Goal: Task Accomplishment & Management: Manage account settings

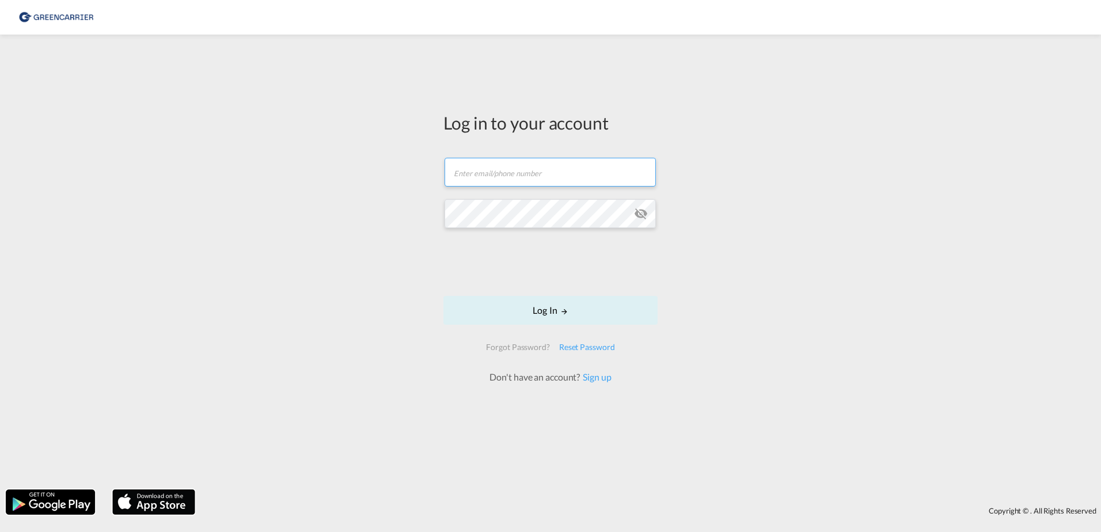
type input "[PERSON_NAME][EMAIL_ADDRESS][PERSON_NAME][DOMAIN_NAME]"
click at [554, 292] on form "julian.geise@greencarrier.com Email field is required Password field is require…" at bounding box center [551, 264] width 214 height 237
type input "[PERSON_NAME][EMAIL_ADDRESS][PERSON_NAME][DOMAIN_NAME]"
click at [397, 217] on div "Log in to your account [PERSON_NAME][EMAIL_ADDRESS][PERSON_NAME][DOMAIN_NAME] L…" at bounding box center [550, 262] width 1101 height 444
drag, startPoint x: 589, startPoint y: 183, endPoint x: 328, endPoint y: 180, distance: 261.5
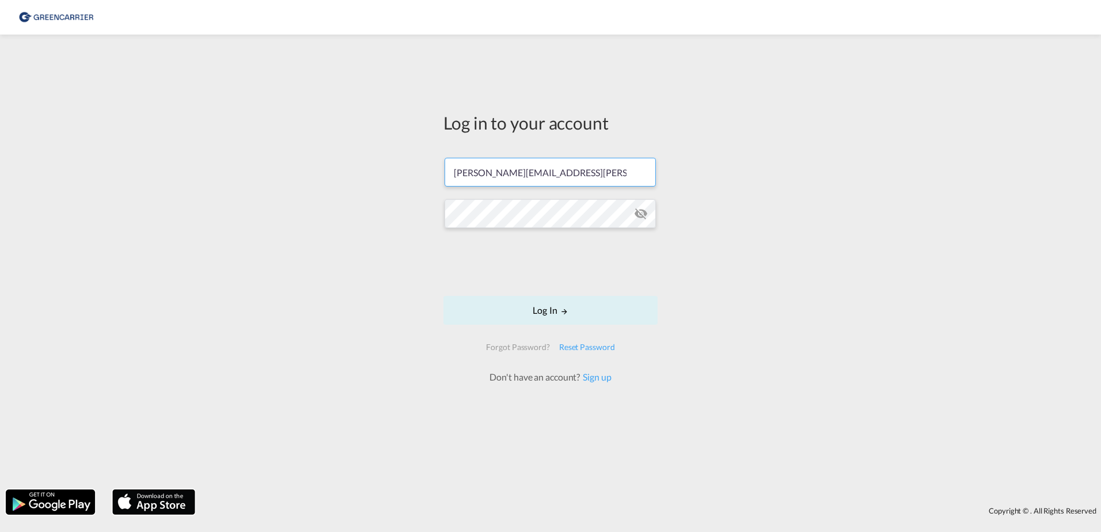
click at [328, 180] on div "Log in to your account julian.geise@greencarrier.com Log In Forgot Password? Re…" at bounding box center [550, 262] width 1101 height 444
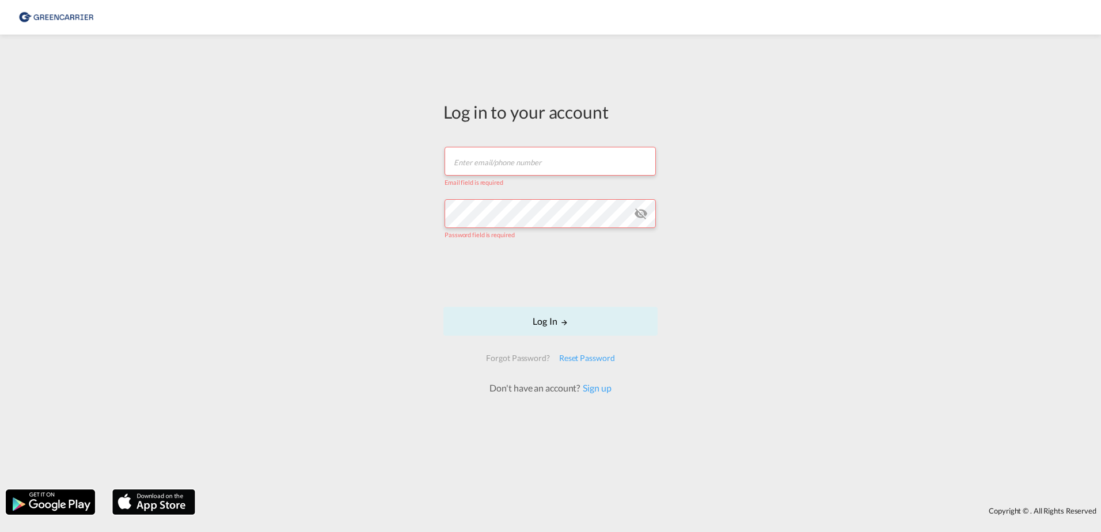
click at [337, 177] on div "Log in to your account Email field is required Password field is required Log I…" at bounding box center [550, 262] width 1101 height 444
click at [380, 255] on div "Log in to your account Email field is required Password field is required Log I…" at bounding box center [550, 262] width 1101 height 444
click at [868, 236] on div "Log in to your account Email field is required Password field is required Log I…" at bounding box center [550, 262] width 1101 height 444
click at [312, 197] on div "Log in to your account Email field is required Password field is required Log I…" at bounding box center [550, 262] width 1101 height 444
click at [413, 237] on div "Log in to your account Email field is required Password field is required Log I…" at bounding box center [550, 262] width 1101 height 444
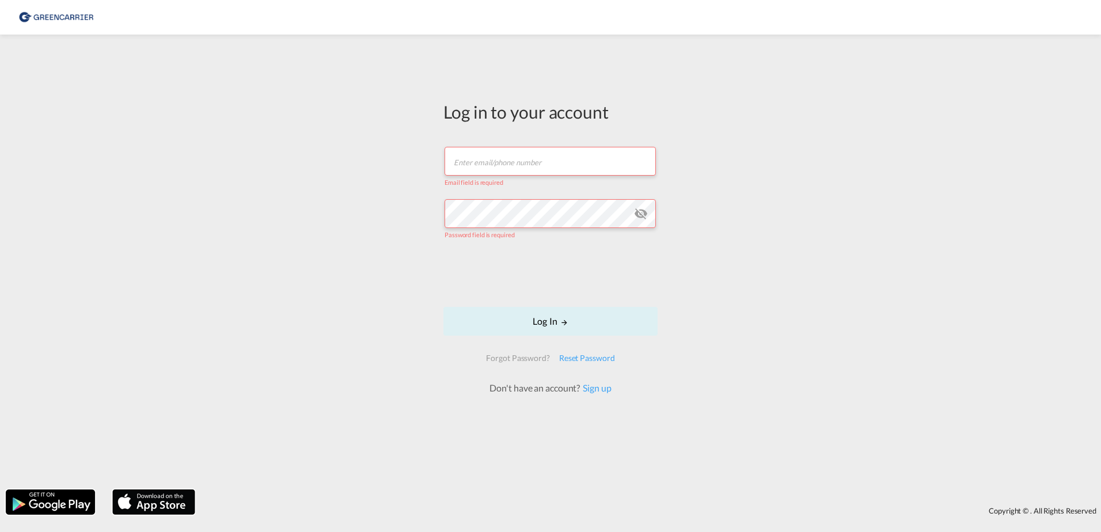
drag, startPoint x: 412, startPoint y: 312, endPoint x: 407, endPoint y: 306, distance: 7.3
click at [412, 309] on div "Log in to your account Email field is required Password field is required Log I…" at bounding box center [550, 262] width 1101 height 444
drag, startPoint x: 528, startPoint y: 139, endPoint x: 517, endPoint y: 150, distance: 15.5
click at [525, 143] on form "Email field is required Password field is required Log In Forgot Password? Rese…" at bounding box center [551, 264] width 214 height 259
click at [517, 150] on input "text" at bounding box center [550, 161] width 211 height 29
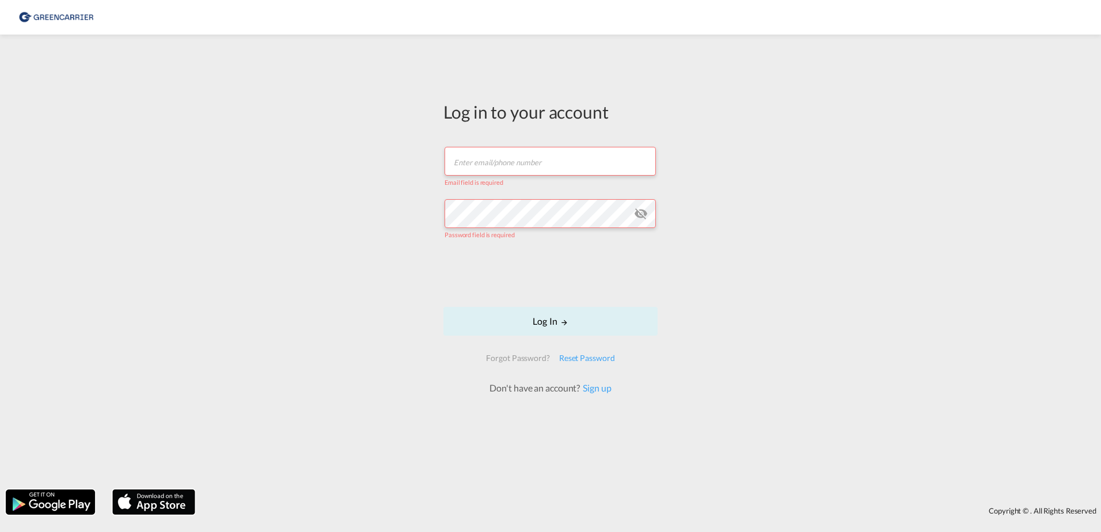
type input "[PERSON_NAME][EMAIL_ADDRESS][PERSON_NAME][DOMAIN_NAME]"
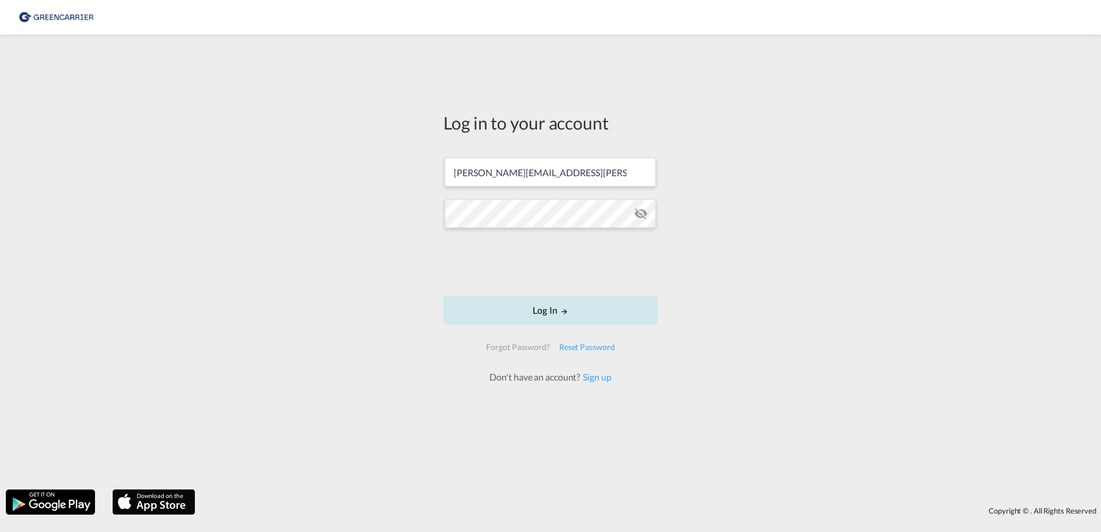
click at [547, 309] on button "Log In" at bounding box center [551, 310] width 214 height 29
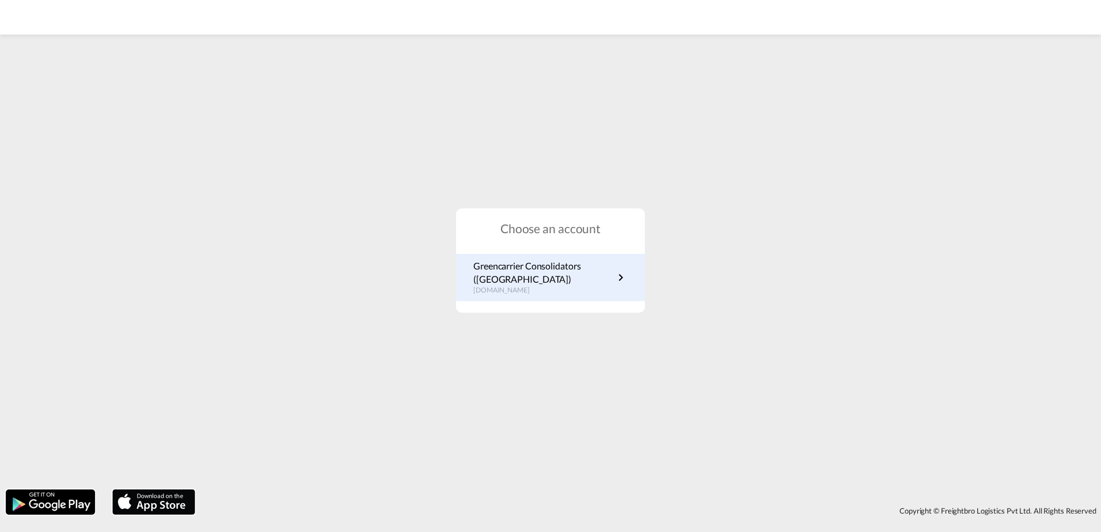
click at [531, 271] on p "Greencarrier Consolidators (Germany)" at bounding box center [543, 273] width 141 height 26
click at [380, 225] on div "Choose an account Greencarrier Consolidators (Germany) de.portal.greencarrier.c…" at bounding box center [550, 260] width 1101 height 446
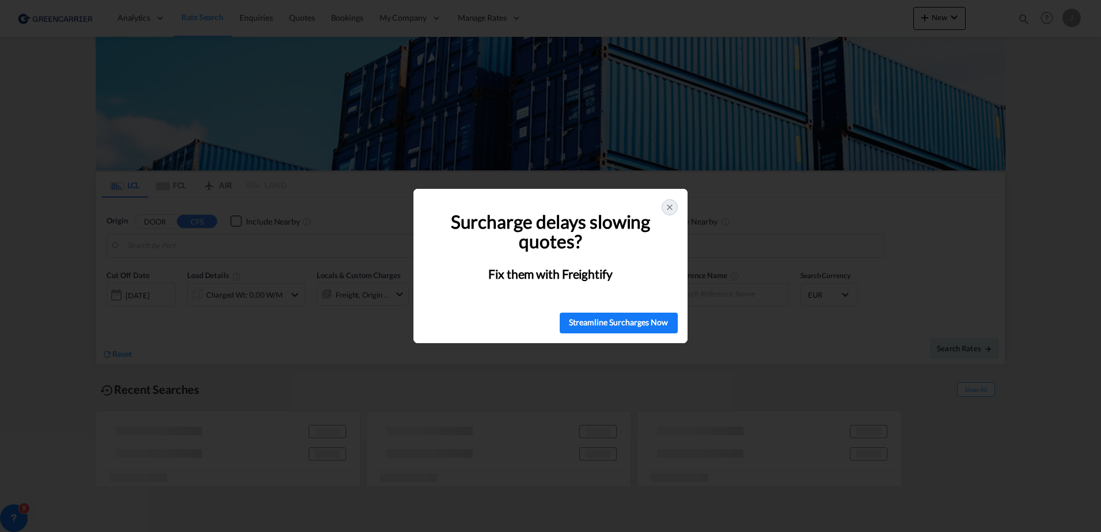
type input "[GEOGRAPHIC_DATA], [GEOGRAPHIC_DATA]"
type input "[GEOGRAPHIC_DATA], SH, CNSHA"
click at [666, 206] on icon at bounding box center [669, 207] width 9 height 9
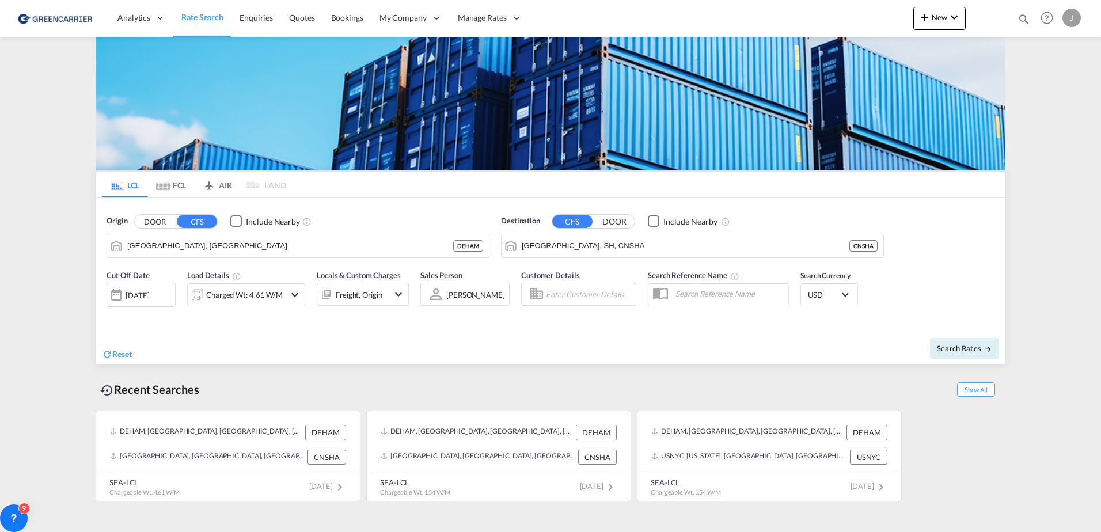
click at [1068, 18] on div "J" at bounding box center [1072, 18] width 18 height 18
click at [972, 20] on md-backdrop at bounding box center [550, 266] width 1101 height 532
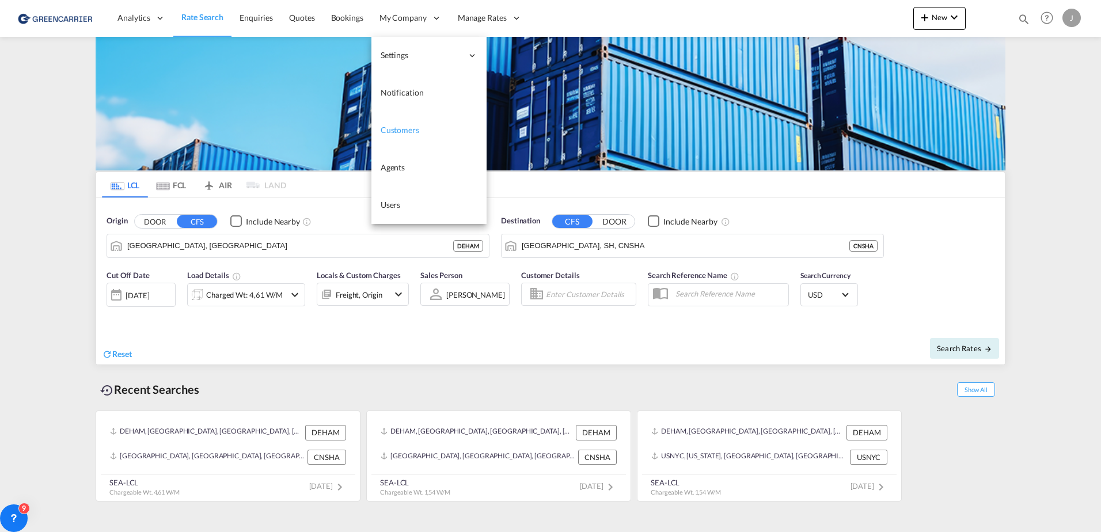
click at [395, 131] on span "Customers" at bounding box center [400, 130] width 39 height 10
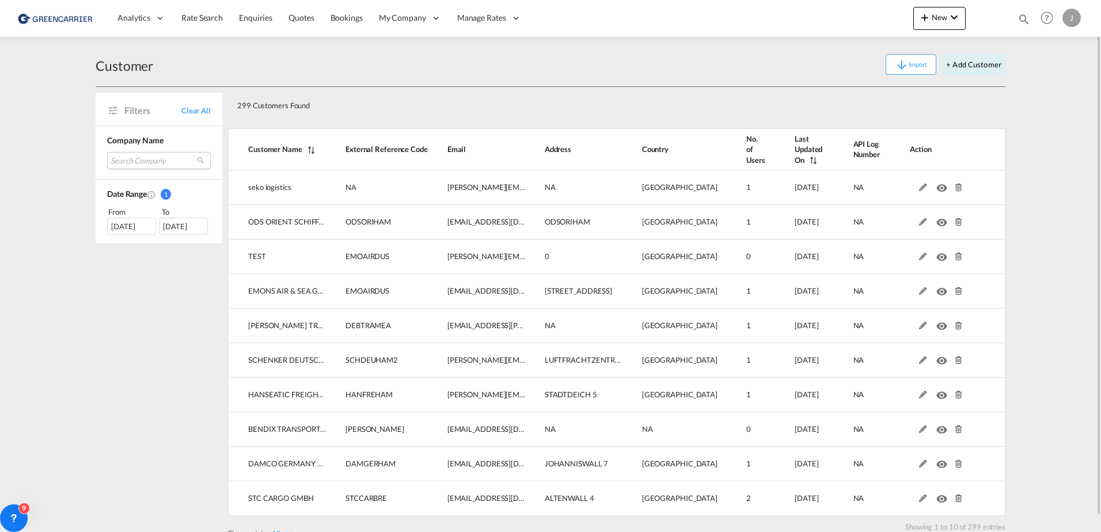
click at [134, 159] on md-select "Search Company seko logistics ods orient schiffahrts & speditionsgesellschaft g…" at bounding box center [159, 160] width 104 height 17
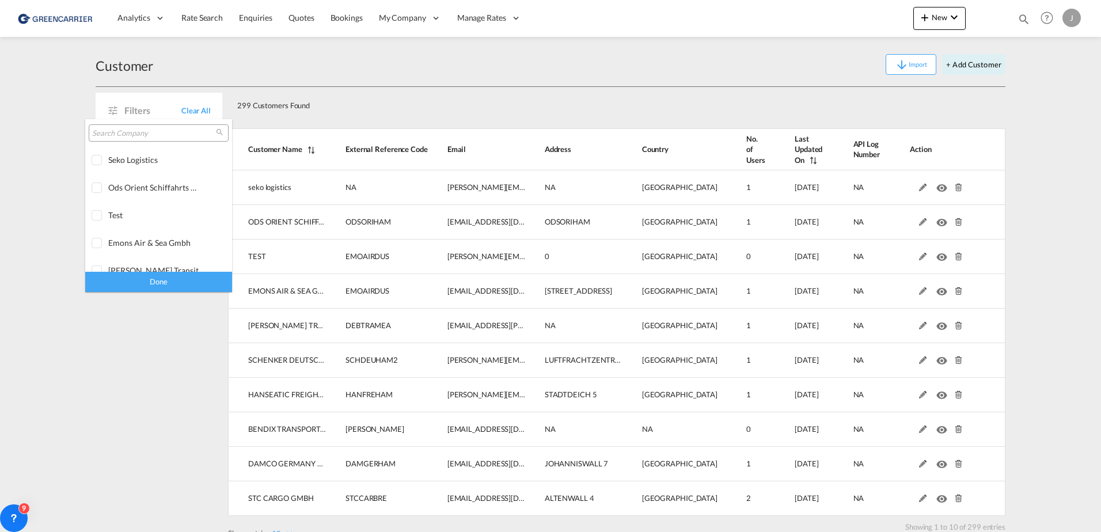
click at [122, 134] on input "search" at bounding box center [154, 133] width 124 height 10
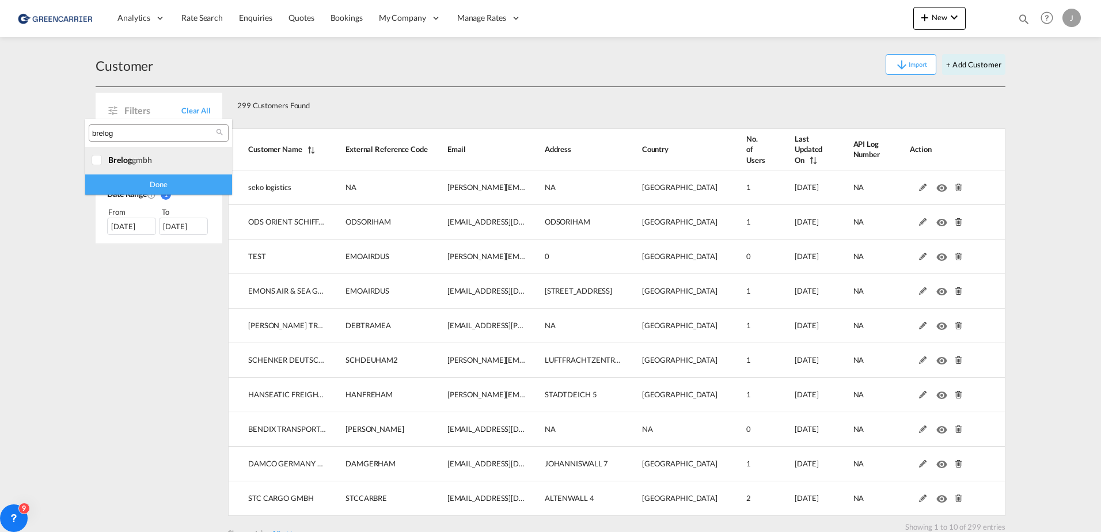
type input "brelog"
click at [97, 161] on div at bounding box center [98, 161] width 12 height 12
click at [133, 184] on div "Done" at bounding box center [158, 185] width 147 height 20
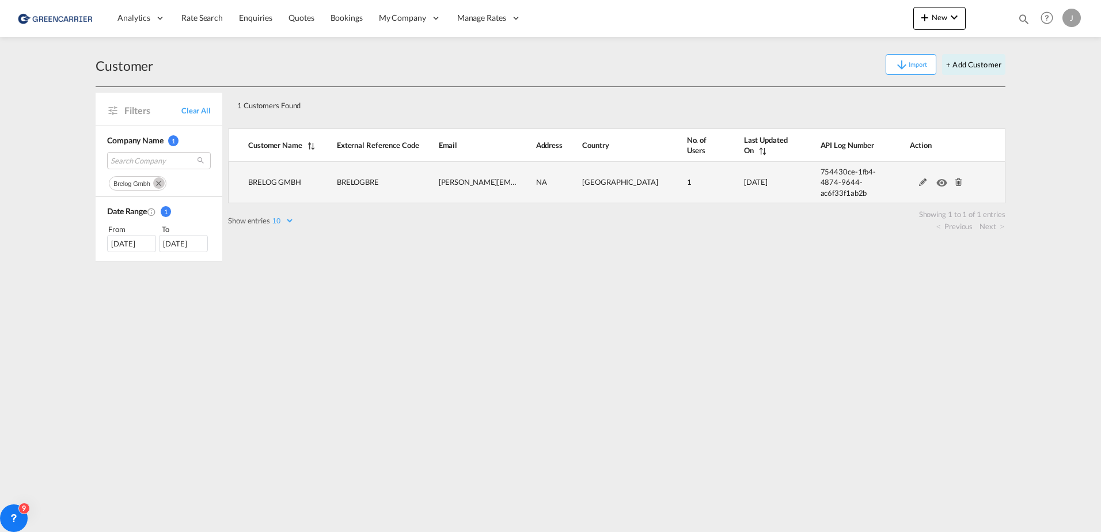
click at [923, 179] on md-icon at bounding box center [923, 183] width 15 height 8
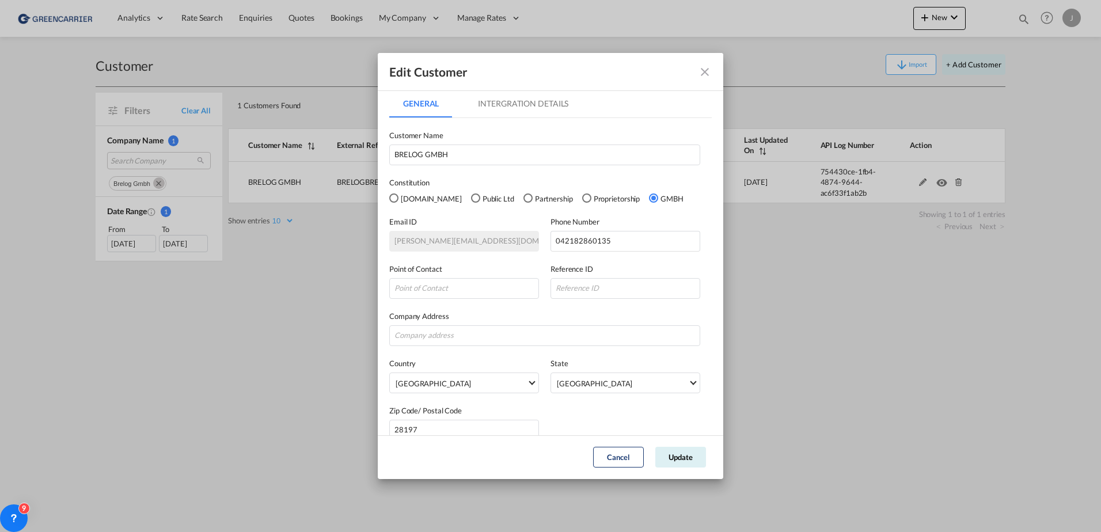
click at [507, 101] on md-tab-item "Intergration Details" at bounding box center [523, 104] width 118 height 28
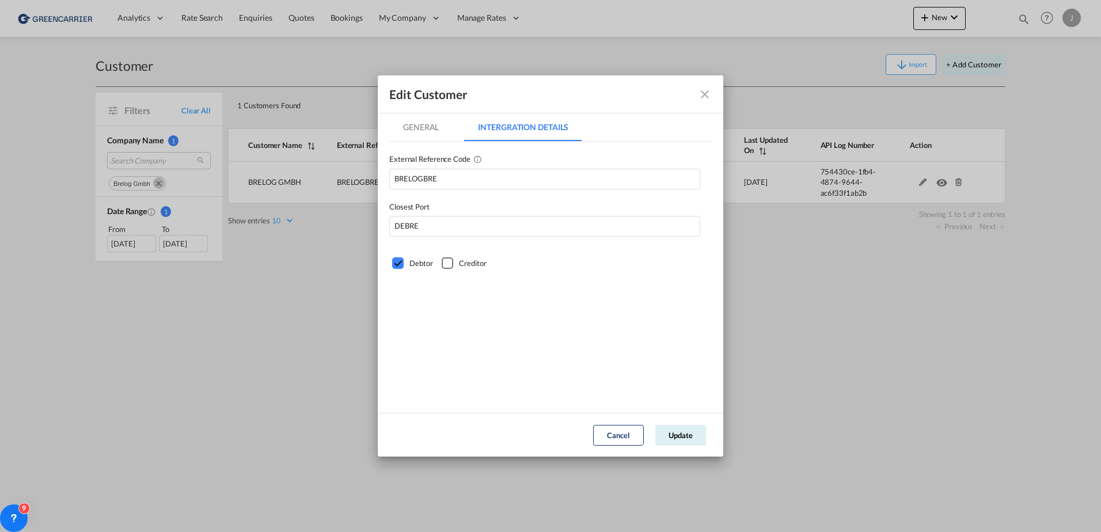
click at [419, 123] on md-tab-item "General" at bounding box center [420, 127] width 63 height 28
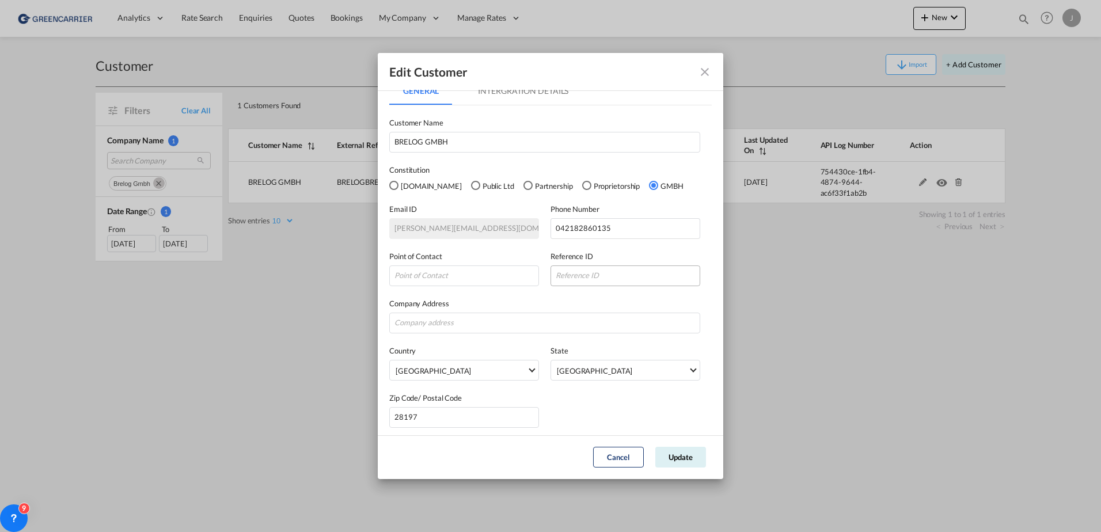
scroll to position [17, 0]
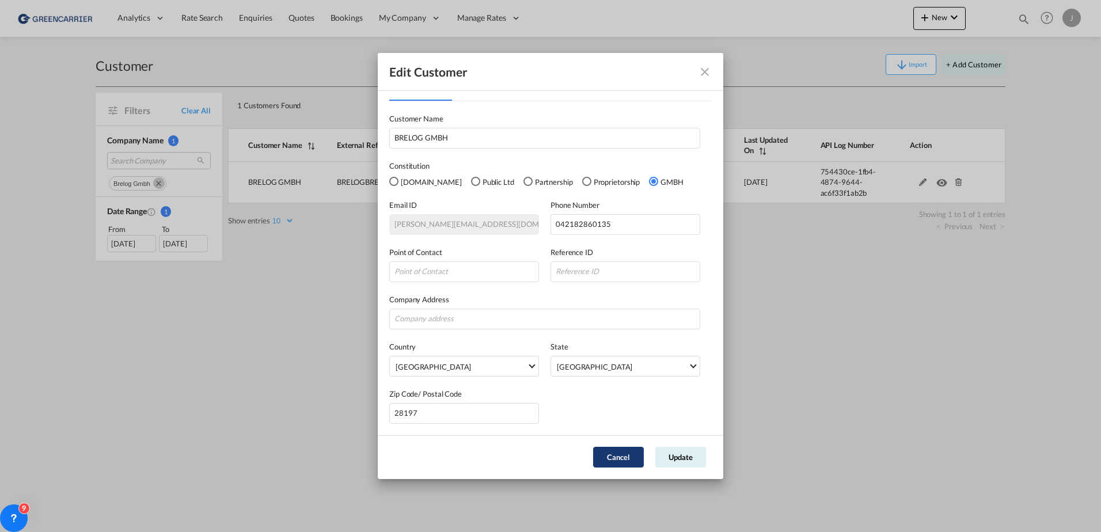
click at [632, 457] on button "Cancel" at bounding box center [618, 457] width 51 height 21
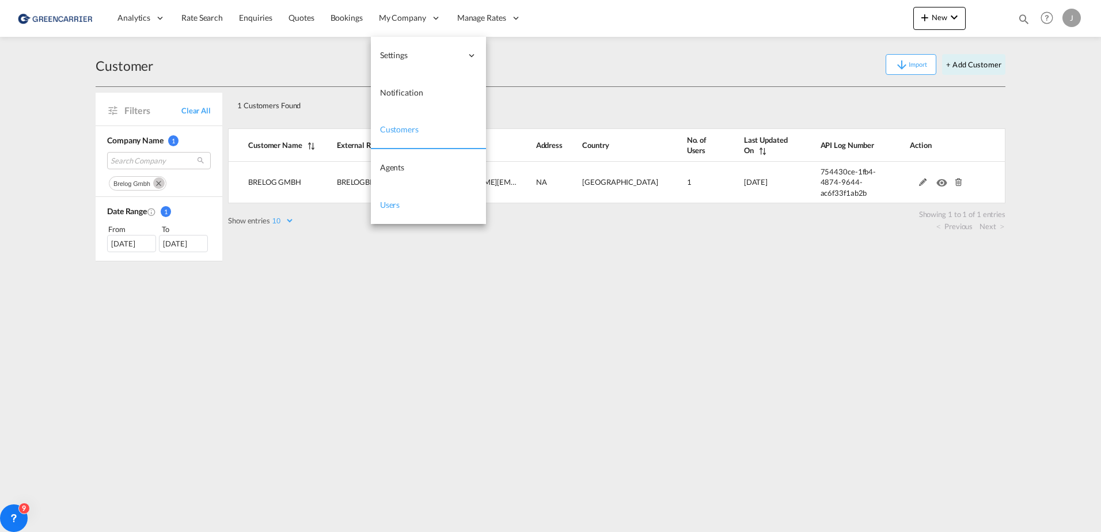
click at [395, 203] on span "Users" at bounding box center [390, 205] width 20 height 10
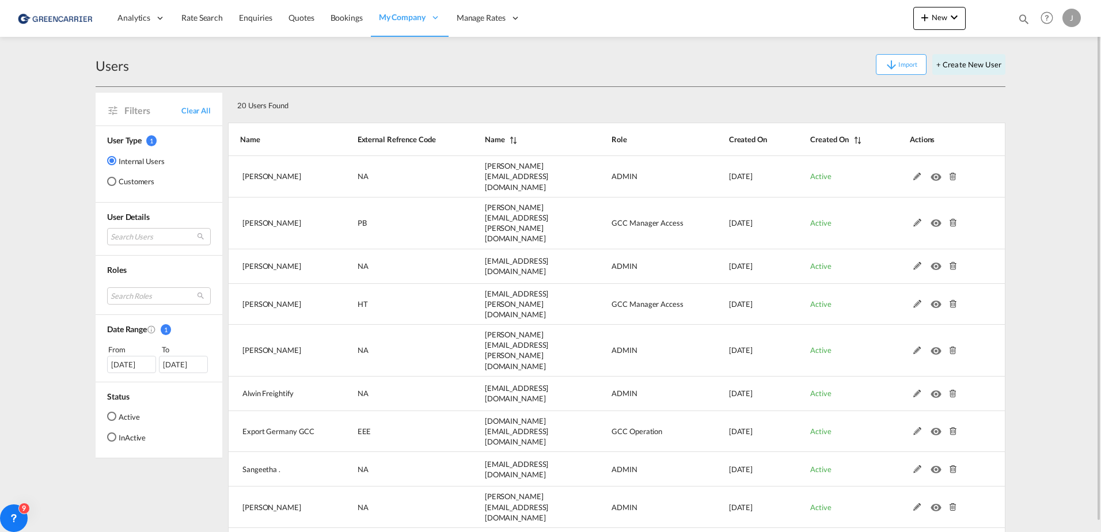
click at [115, 182] on div "Customers" at bounding box center [111, 181] width 9 height 9
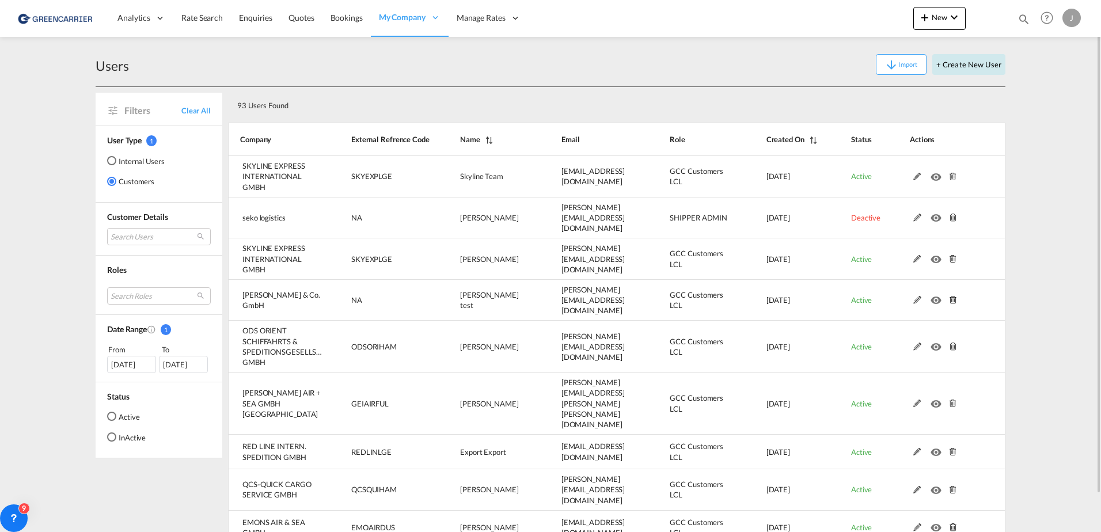
click at [951, 65] on button "+ Create New User" at bounding box center [969, 64] width 73 height 21
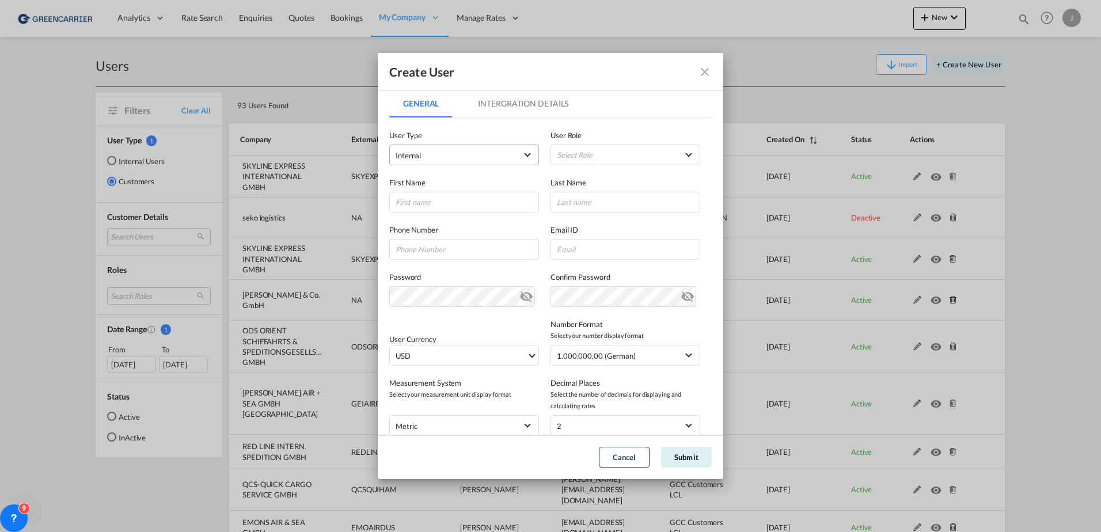
click at [438, 149] on md-select-value "Internal" at bounding box center [464, 154] width 137 height 15
click at [429, 181] on md-option "Customer" at bounding box center [463, 183] width 151 height 28
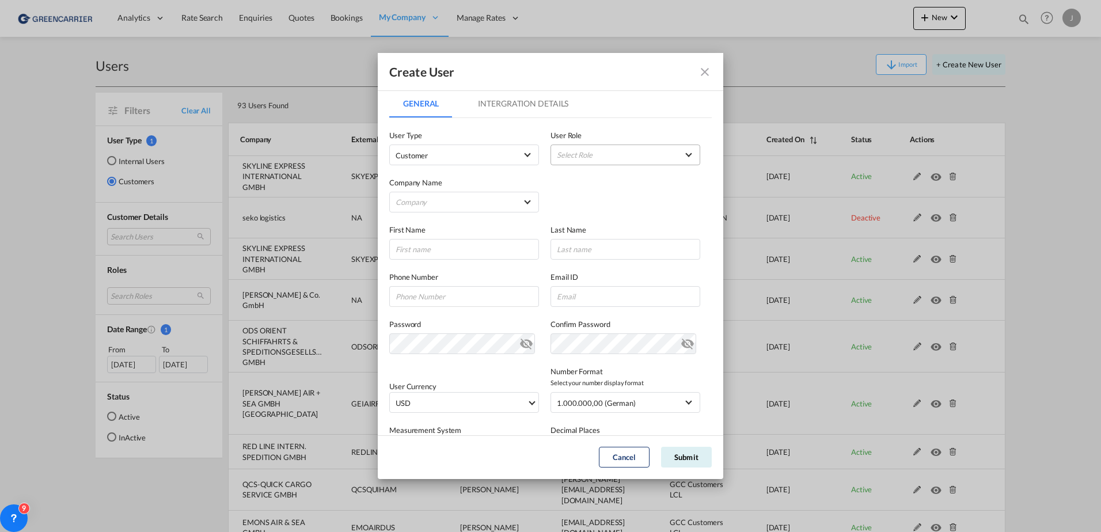
click at [584, 153] on md-select "Select Role ADMIN GLOBAL Essentials Admin GLOBAL Essentials Manager GLOBAL Esse…" at bounding box center [626, 155] width 150 height 21
click at [706, 66] on md-backdrop at bounding box center [550, 266] width 1101 height 532
click at [700, 71] on md-icon "icon-close fg-AAA8AD" at bounding box center [705, 72] width 14 height 14
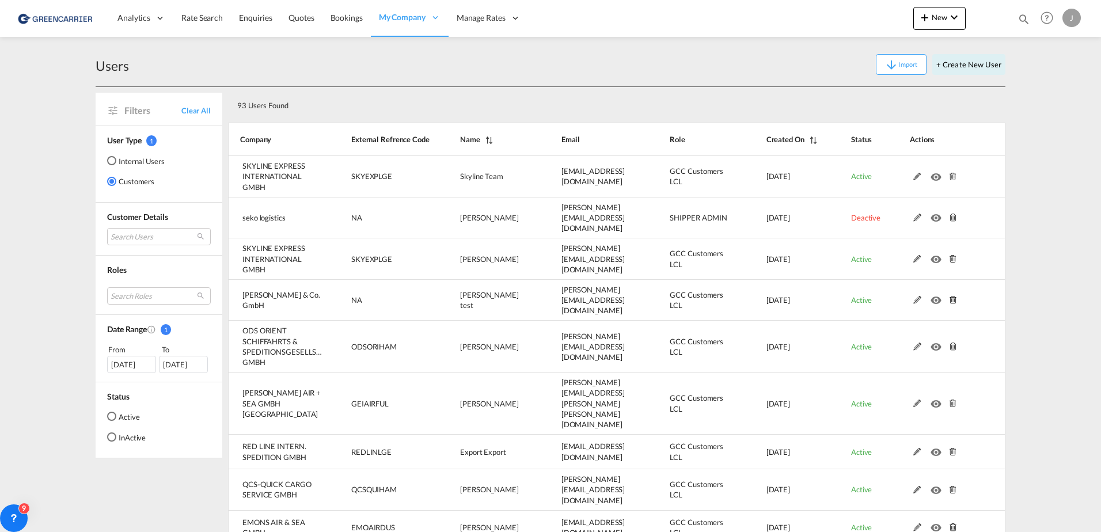
click at [558, 64] on div "Create User General Intergration Details General Intergration Details User Type…" at bounding box center [550, 266] width 1101 height 532
click at [954, 67] on button "+ Create New User" at bounding box center [969, 64] width 73 height 21
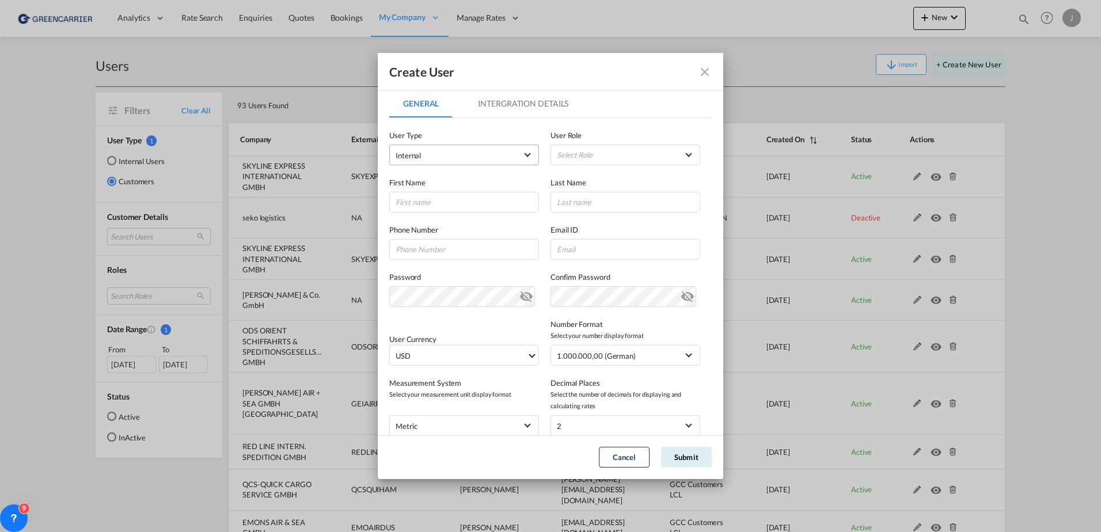
click at [433, 153] on span "Internal" at bounding box center [456, 156] width 121 height 12
click at [433, 184] on md-option "Customer" at bounding box center [463, 183] width 151 height 28
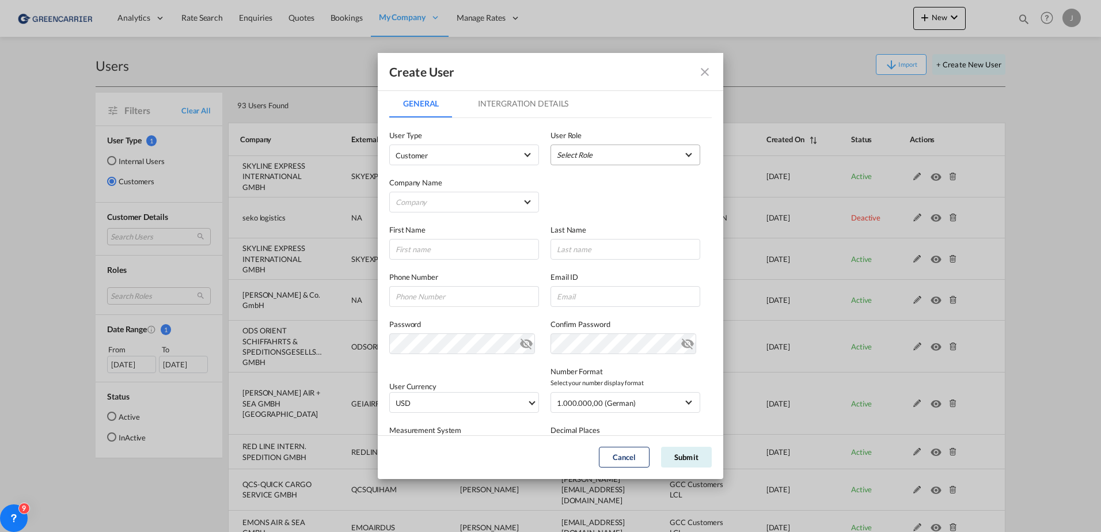
click at [590, 149] on md-select "Select Role" at bounding box center [626, 155] width 150 height 21
click at [590, 252] on div "GCC Customers LCL USER_DEFINED" at bounding box center [605, 252] width 67 height 10
click at [448, 204] on md-select "Company Alfons Koester & Co. GmbH ALLSTA SPEDITION GMBH BENDIX TRANSPORT DANMAR…" at bounding box center [464, 202] width 150 height 21
click at [422, 175] on input "search" at bounding box center [485, 175] width 201 height 28
type input "brelog"
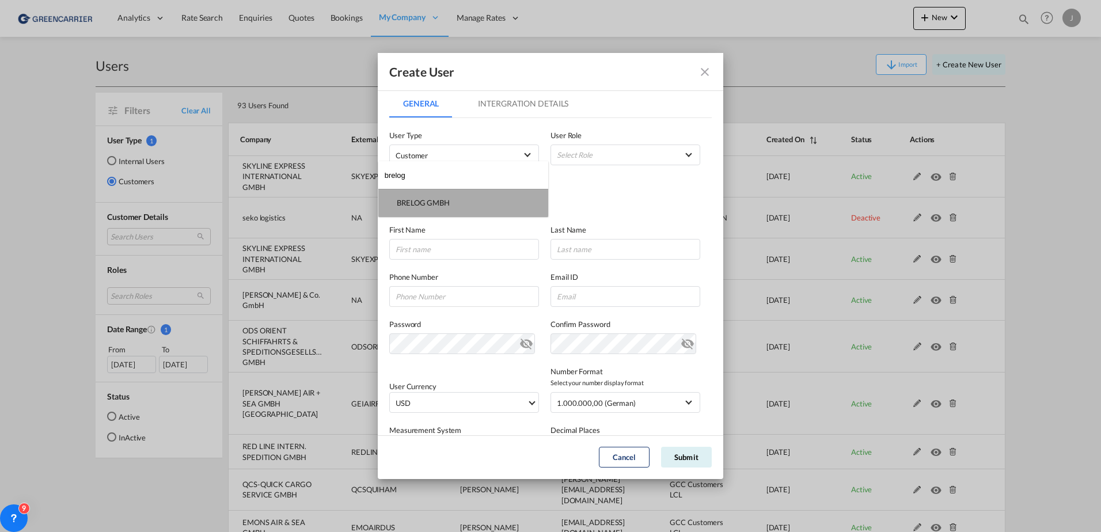
click at [433, 200] on div "BRELOG GMBH" at bounding box center [423, 203] width 53 height 10
click at [430, 255] on input "GeneralIntergration Details ..." at bounding box center [464, 249] width 150 height 21
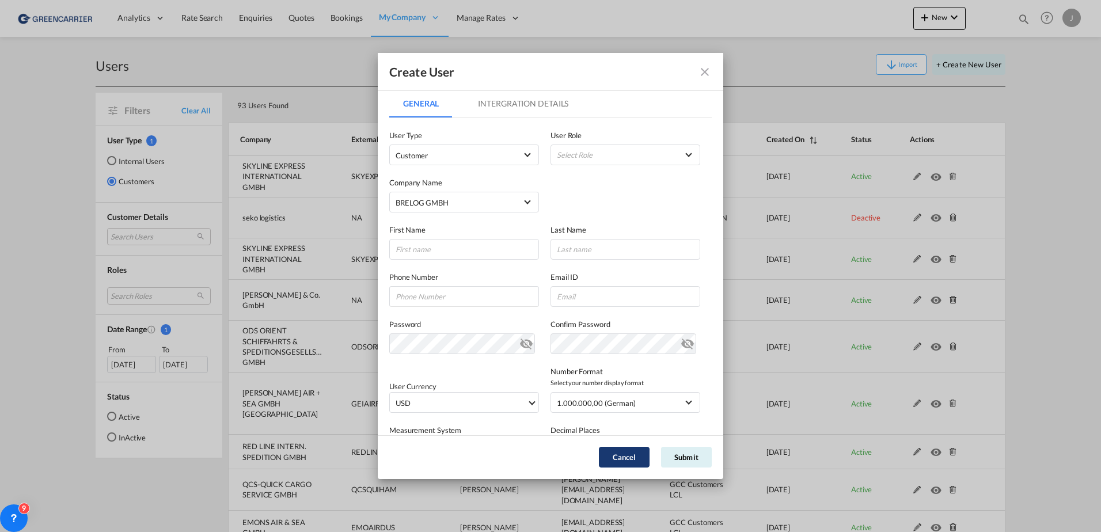
drag, startPoint x: 637, startPoint y: 460, endPoint x: 632, endPoint y: 449, distance: 12.1
click at [637, 460] on button "Cancel" at bounding box center [624, 457] width 51 height 21
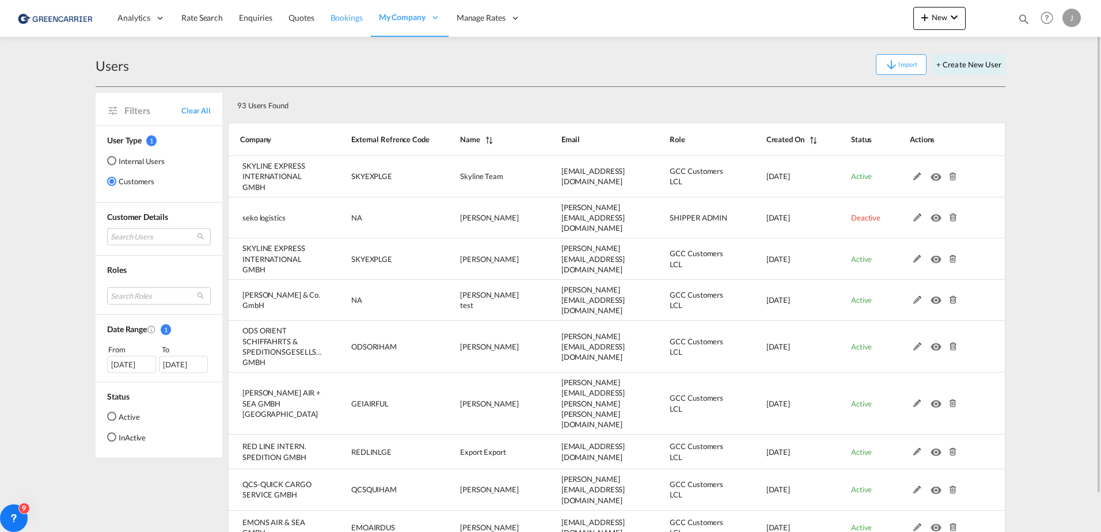
click at [342, 14] on span "Bookings" at bounding box center [347, 18] width 32 height 10
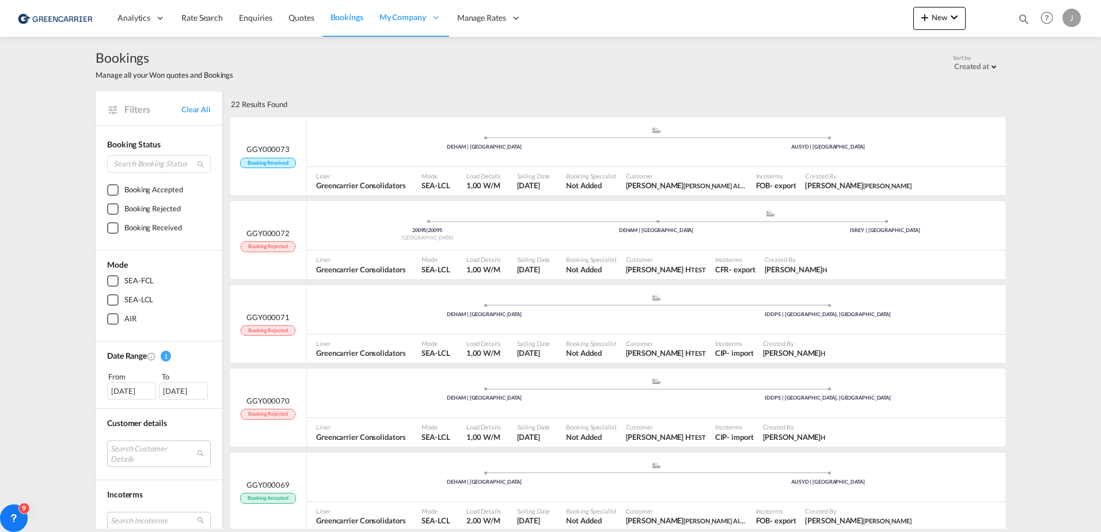
click at [720, 56] on div "Bookings Manage all your Won quotes and Bookings Sort by Created at Created at …" at bounding box center [551, 64] width 910 height 32
